Goal: Task Accomplishment & Management: Use online tool/utility

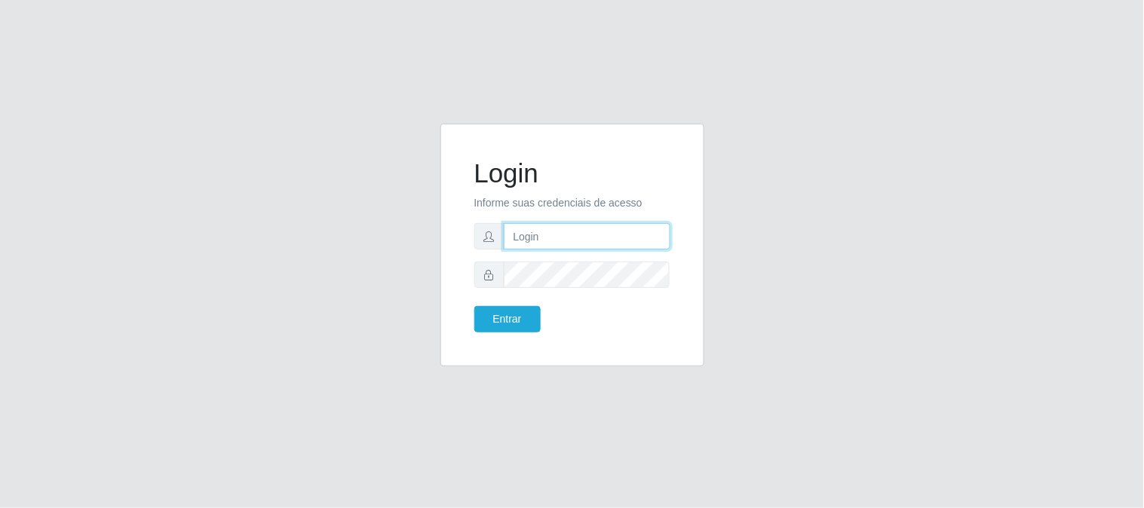
click at [531, 229] on input "text" at bounding box center [587, 236] width 167 height 26
type input "[EMAIL_ADDRESS][DOMAIN_NAME]"
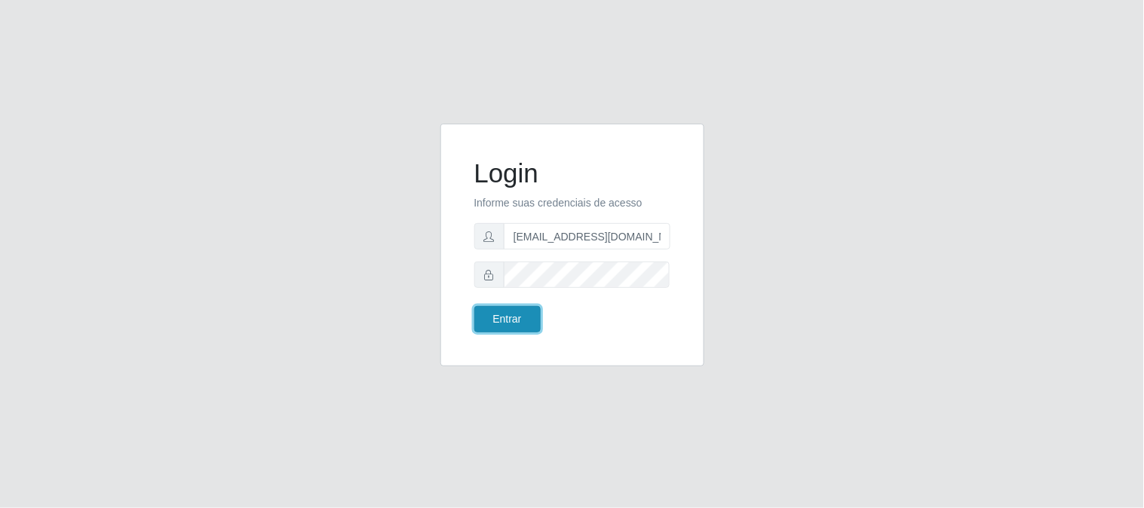
click at [532, 318] on button "Entrar" at bounding box center [507, 319] width 66 height 26
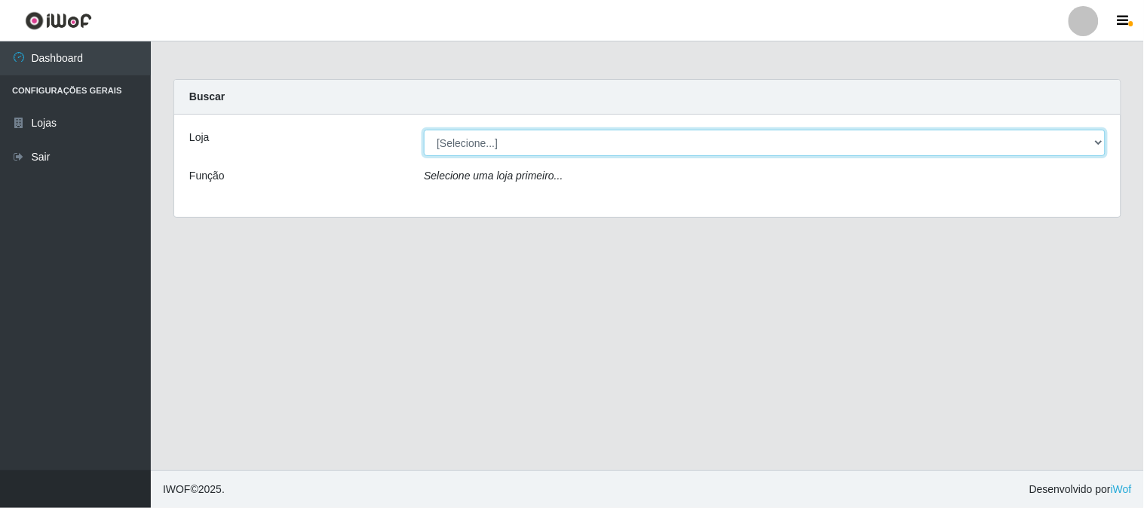
click at [1099, 142] on select "[Selecione...] Queiroz Atacadão - [GEOGRAPHIC_DATA]" at bounding box center [765, 143] width 682 height 26
select select "464"
click at [424, 130] on select "[Selecione...] Queiroz Atacadão - [GEOGRAPHIC_DATA]" at bounding box center [765, 143] width 682 height 26
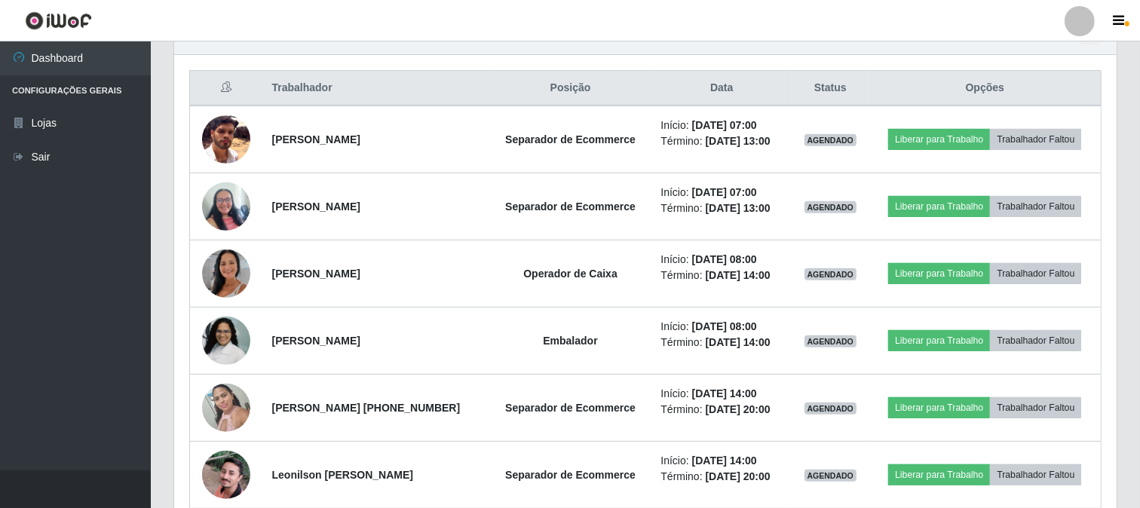
scroll to position [586, 0]
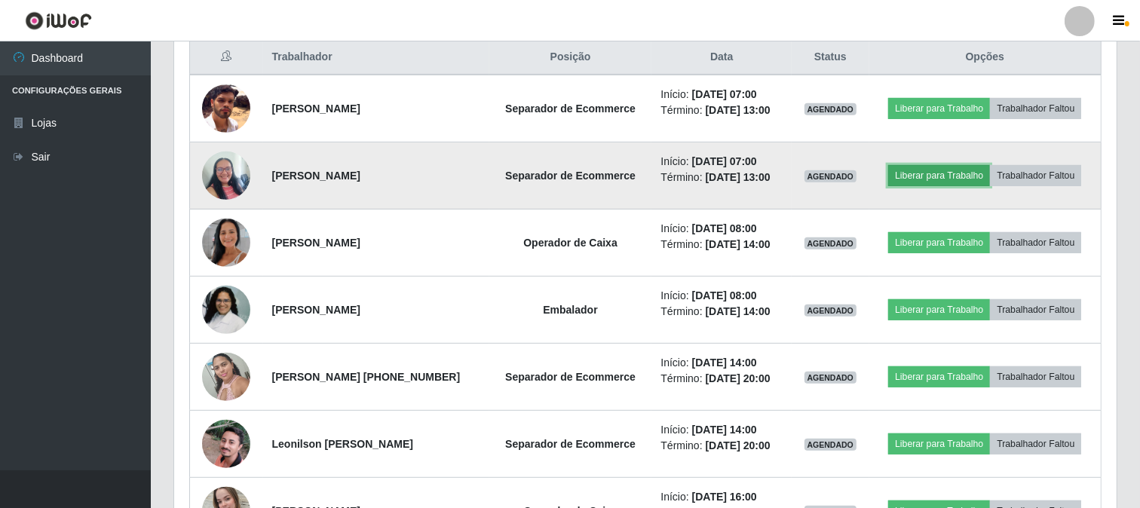
click at [976, 170] on button "Liberar para Trabalho" at bounding box center [940, 175] width 102 height 21
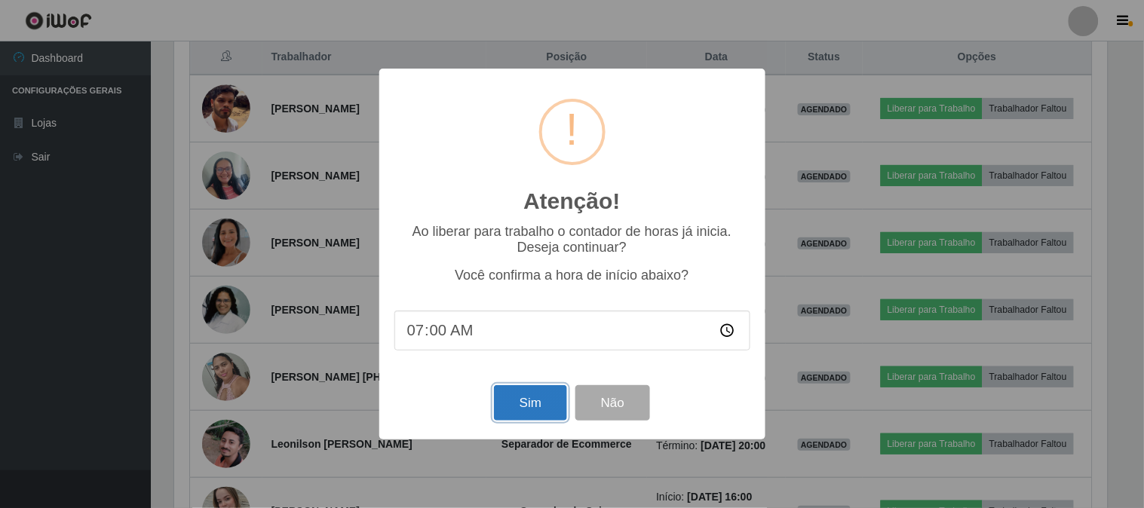
click at [518, 401] on button "Sim" at bounding box center [530, 402] width 73 height 35
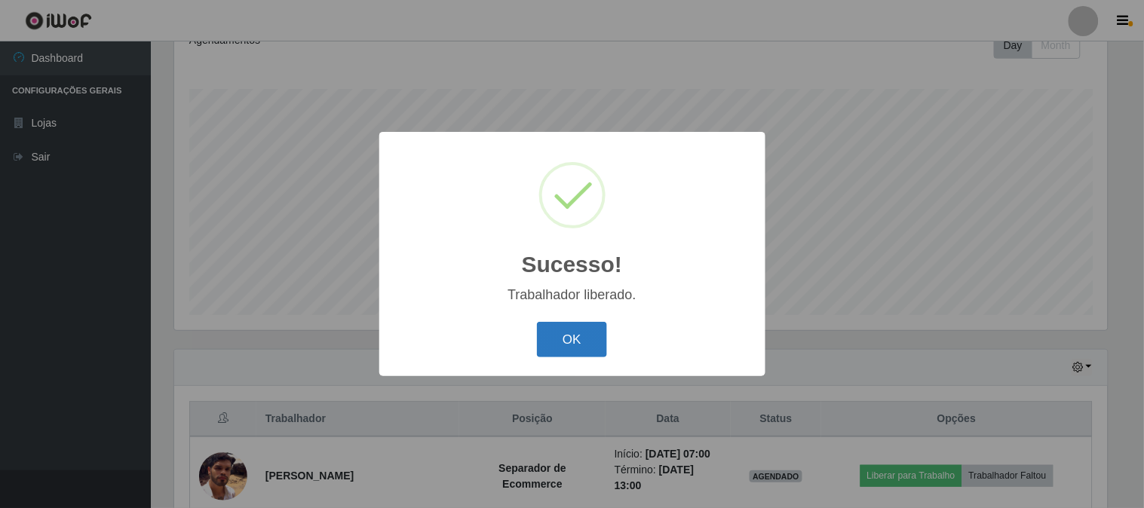
click at [575, 336] on button "OK" at bounding box center [572, 339] width 70 height 35
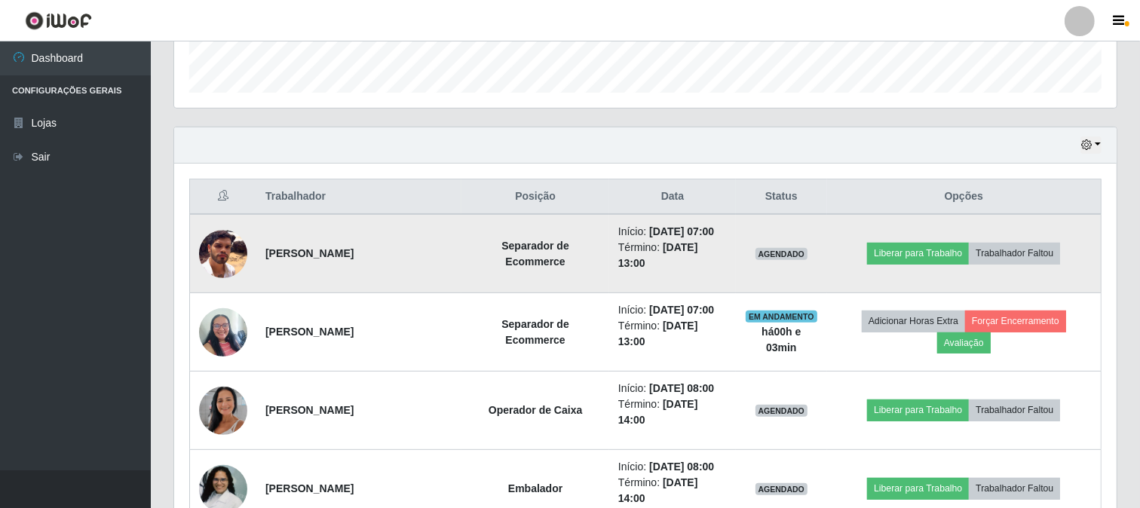
scroll to position [476, 0]
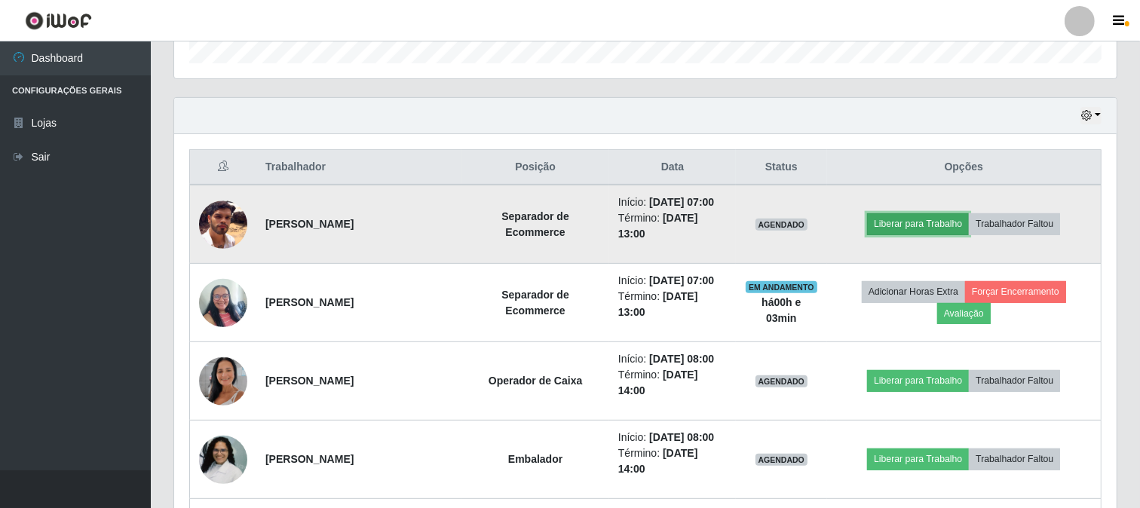
click at [915, 230] on button "Liberar para Trabalho" at bounding box center [918, 223] width 102 height 21
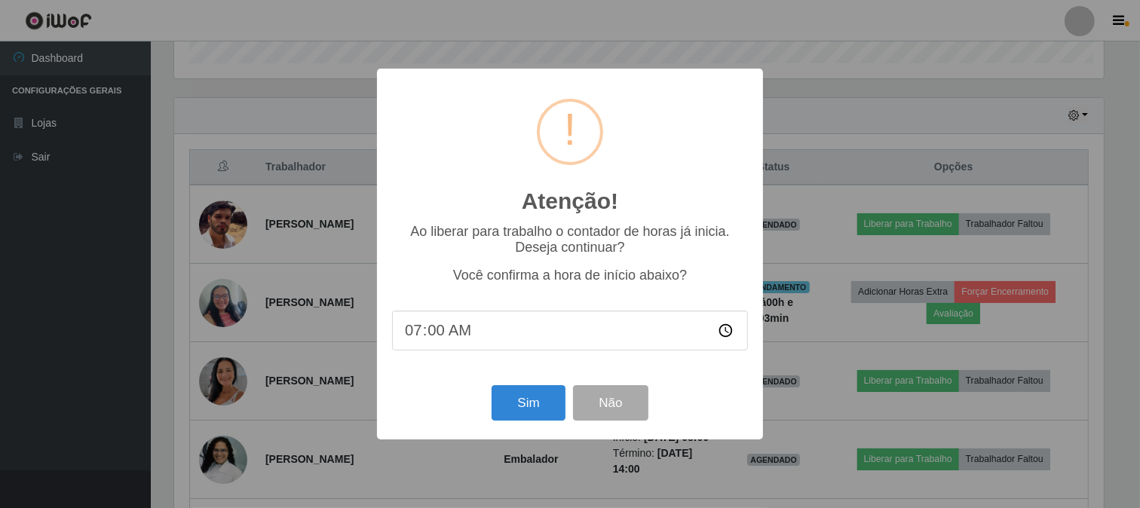
scroll to position [312, 933]
click at [525, 409] on button "Sim" at bounding box center [530, 402] width 73 height 35
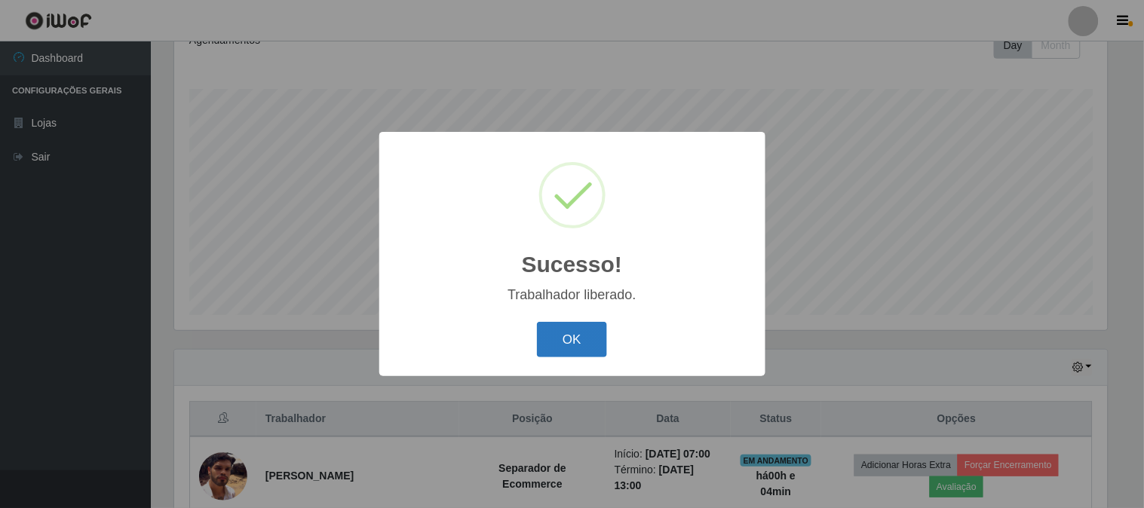
click at [576, 339] on button "OK" at bounding box center [572, 339] width 70 height 35
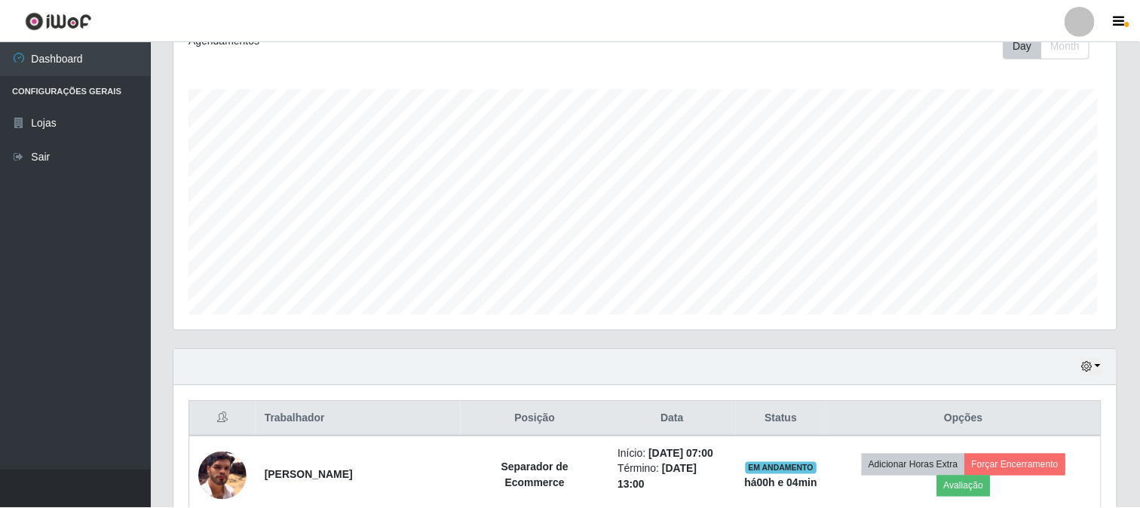
scroll to position [312, 943]
